Goal: Task Accomplishment & Management: Manage account settings

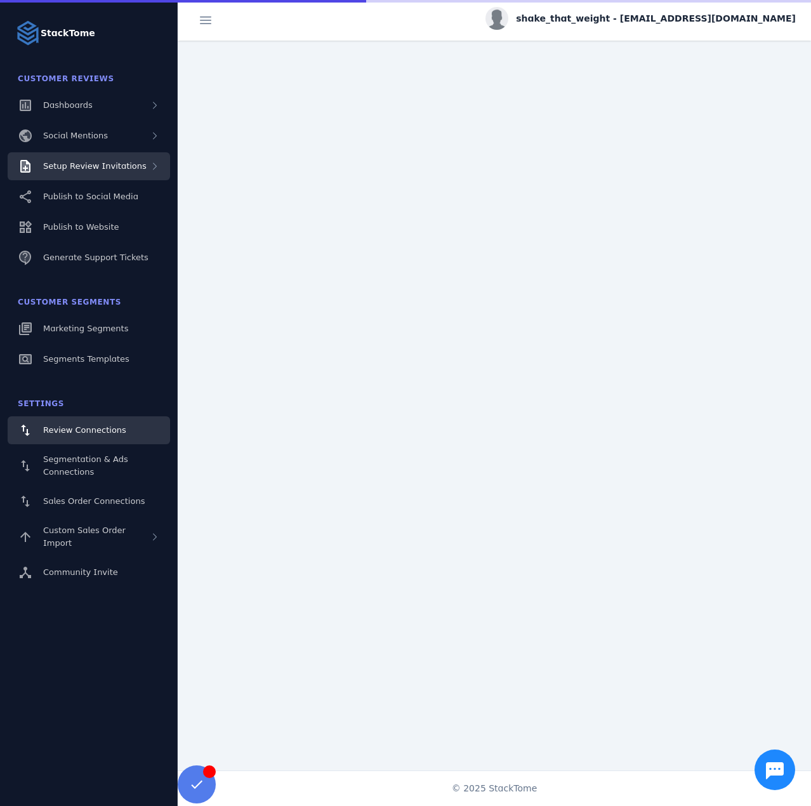
click at [122, 168] on span "Setup Review Invitations" at bounding box center [94, 166] width 103 height 10
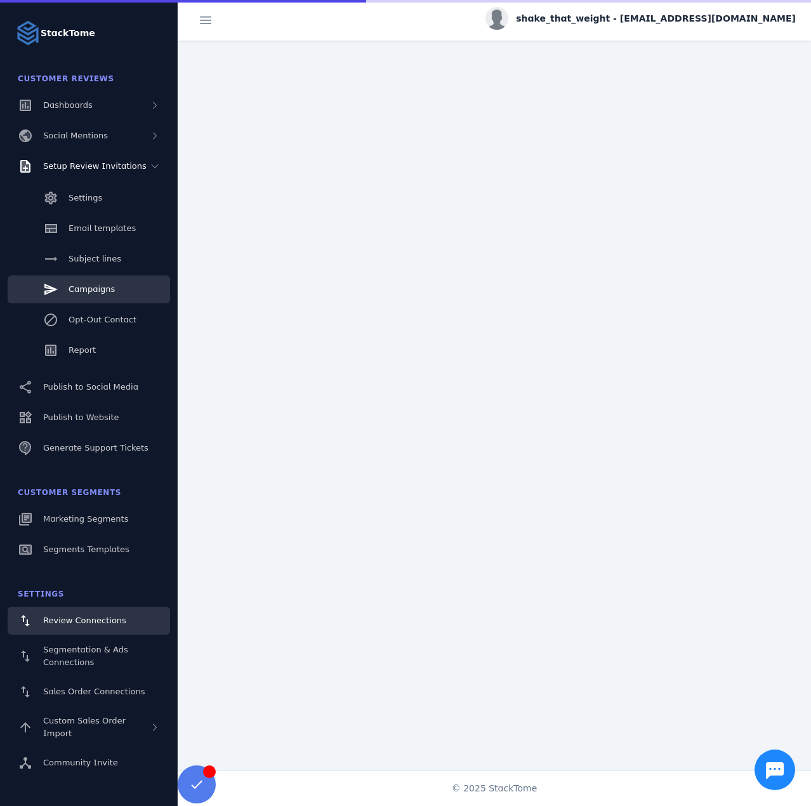
click at [98, 284] on span "Campaigns" at bounding box center [92, 289] width 46 height 10
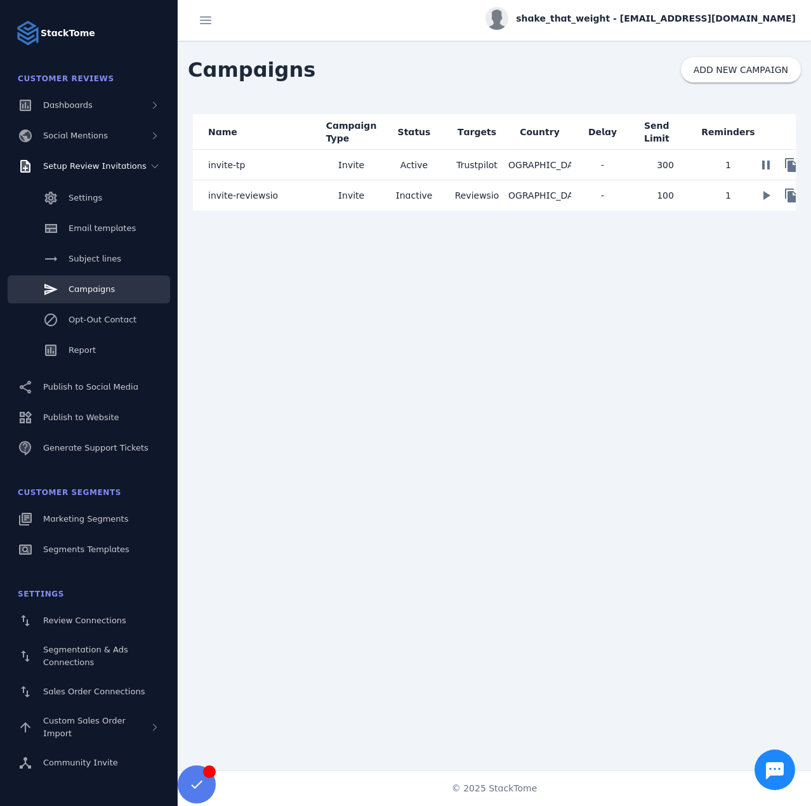
click at [291, 166] on mat-cell "invite-tp" at bounding box center [256, 165] width 127 height 30
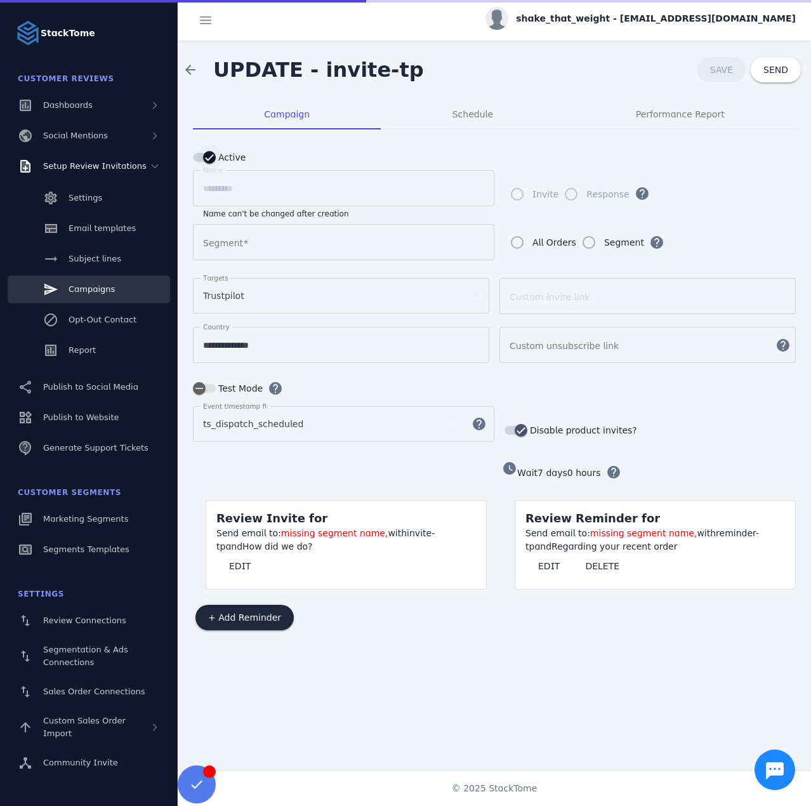
type input "*********"
click at [206, 158] on icon "button" at bounding box center [210, 157] width 8 height 1
click at [711, 70] on span at bounding box center [722, 70] width 48 height 30
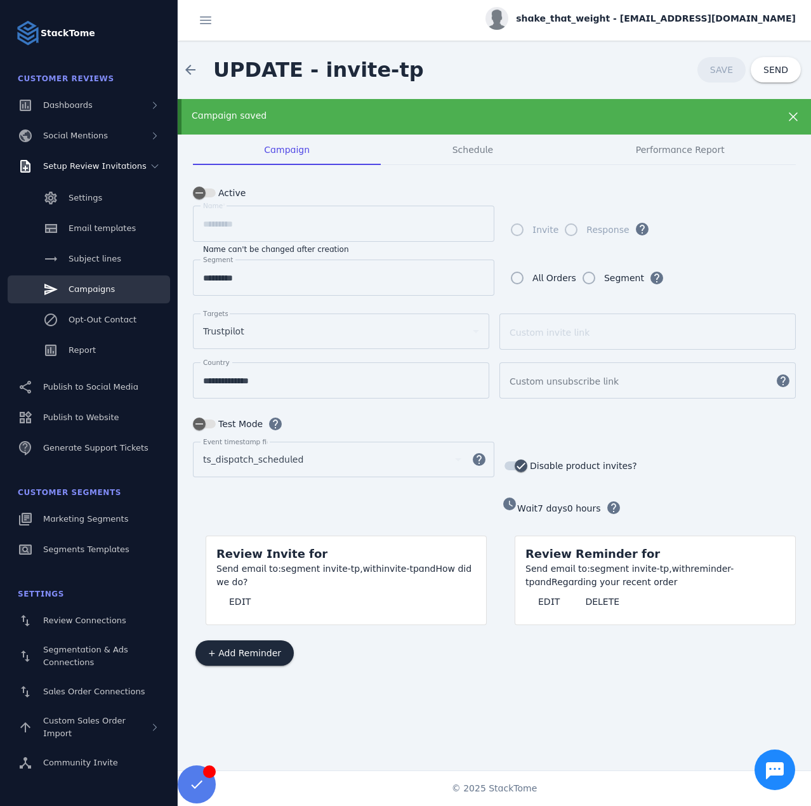
click at [652, 18] on span "shake_that_weight - [EMAIL_ADDRESS][DOMAIN_NAME]" at bounding box center [656, 18] width 280 height 13
click at [728, 123] on icon at bounding box center [723, 122] width 11 height 11
